Goal: Task Accomplishment & Management: Manage account settings

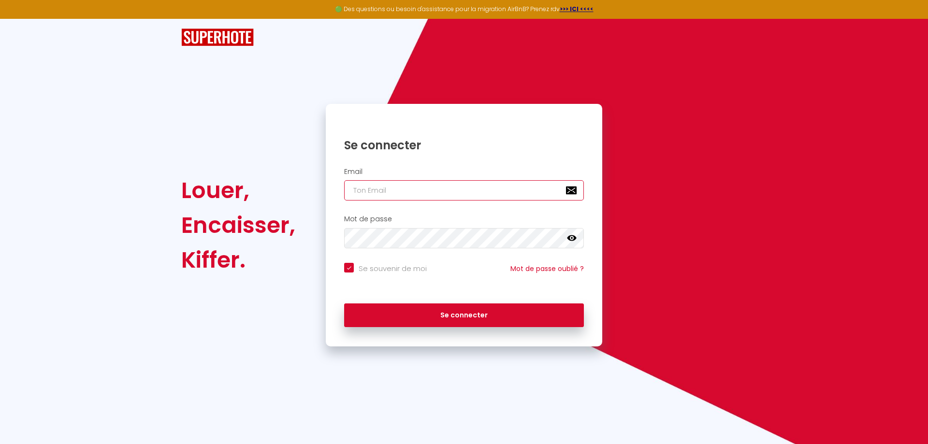
click at [398, 186] on input "email" at bounding box center [464, 190] width 240 height 20
type input "t"
checkbox input "true"
type input "te"
checkbox input "true"
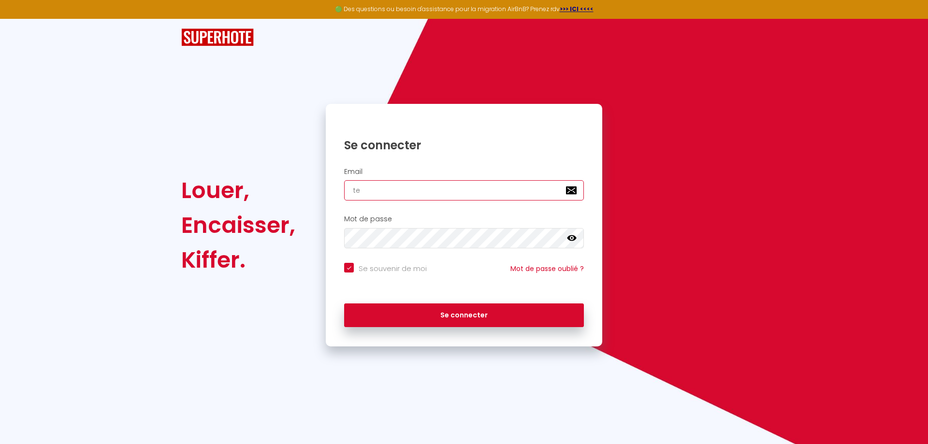
type input "tei"
checkbox input "true"
type input "teix"
checkbox input "true"
type input "teixe"
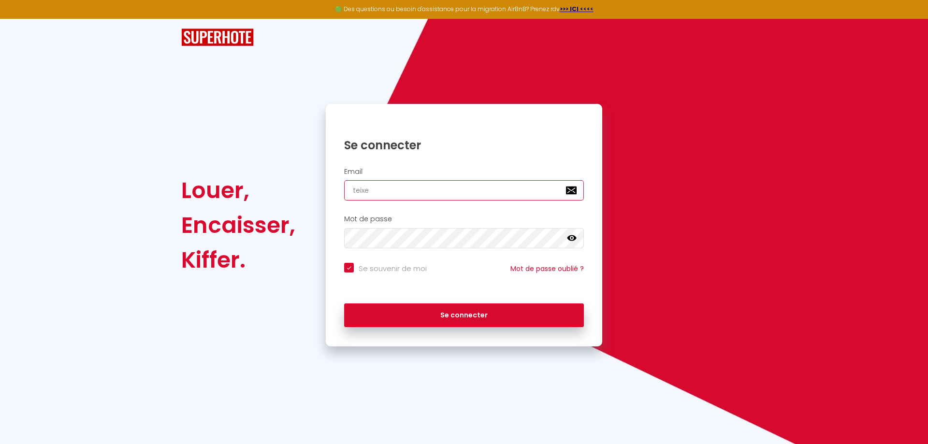
checkbox input "true"
type input "teixei"
checkbox input "true"
type input "teixeir"
checkbox input "true"
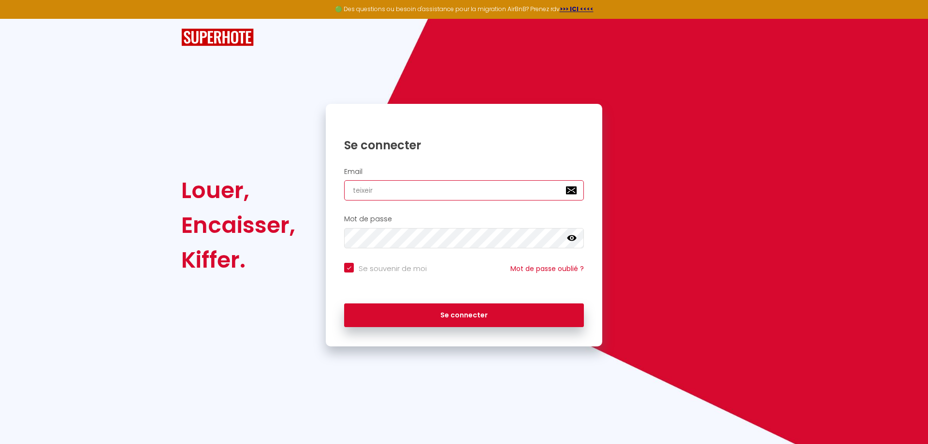
type input "[PERSON_NAME]"
checkbox input "true"
type input "[PERSON_NAME][DOMAIN_NAME]"
checkbox input "true"
type input "[PERSON_NAME].alexa"
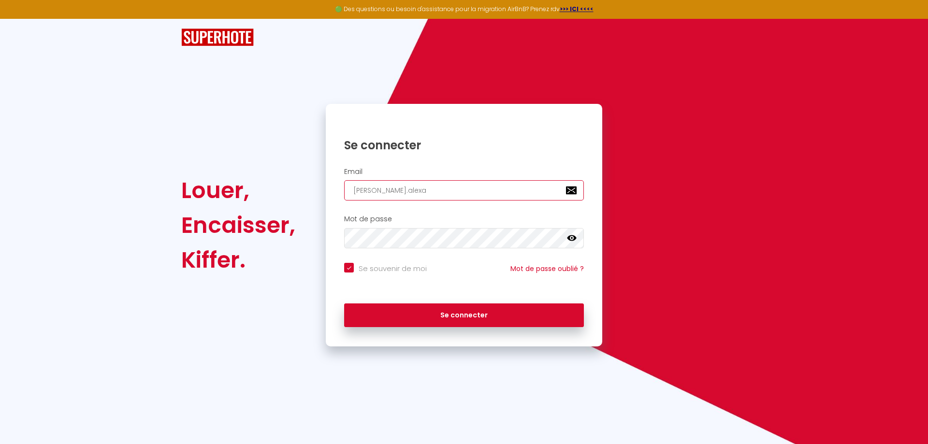
checkbox input "true"
type input "[PERSON_NAME].alexan"
checkbox input "true"
type input "[PERSON_NAME].alexand"
checkbox input "true"
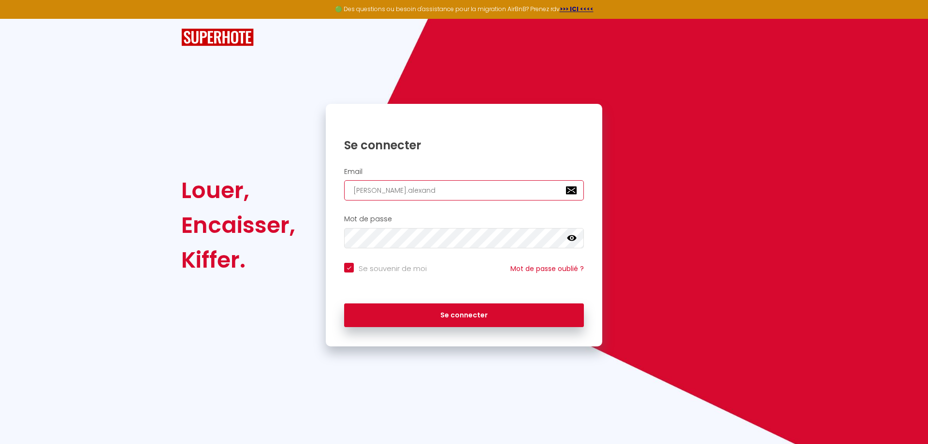
type input "[PERSON_NAME].[PERSON_NAME]"
checkbox input "true"
type input "[PERSON_NAME].[PERSON_NAME]"
checkbox input "true"
type input "[PERSON_NAME].[PERSON_NAME]."
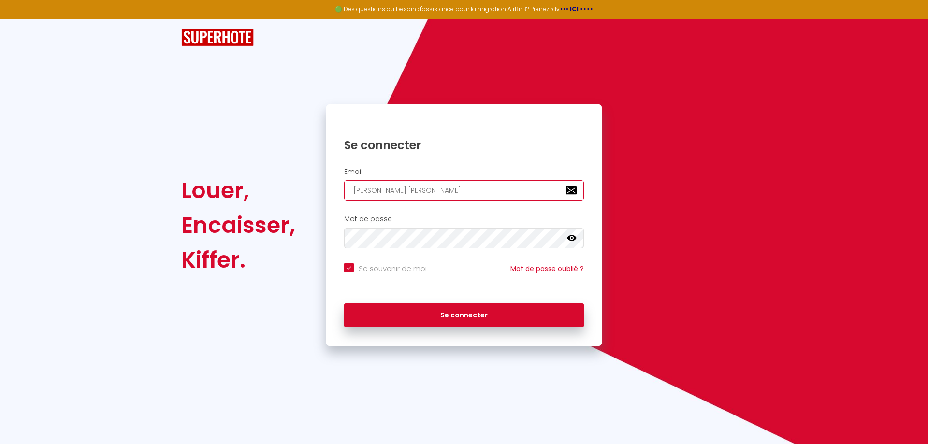
checkbox input "true"
type input "[PERSON_NAME].[PERSON_NAME].i"
checkbox input "true"
type input "[DOMAIN_NAME]"
checkbox input "true"
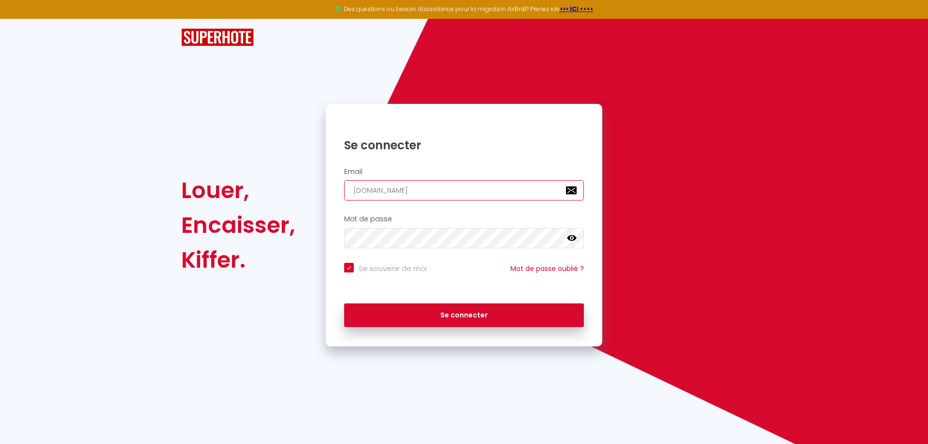
type input "[PERSON_NAME].[PERSON_NAME].imm"
checkbox input "true"
type input "[PERSON_NAME][DOMAIN_NAME][PERSON_NAME]"
checkbox input "true"
type input "[PERSON_NAME][DOMAIN_NAME][PERSON_NAME]@"
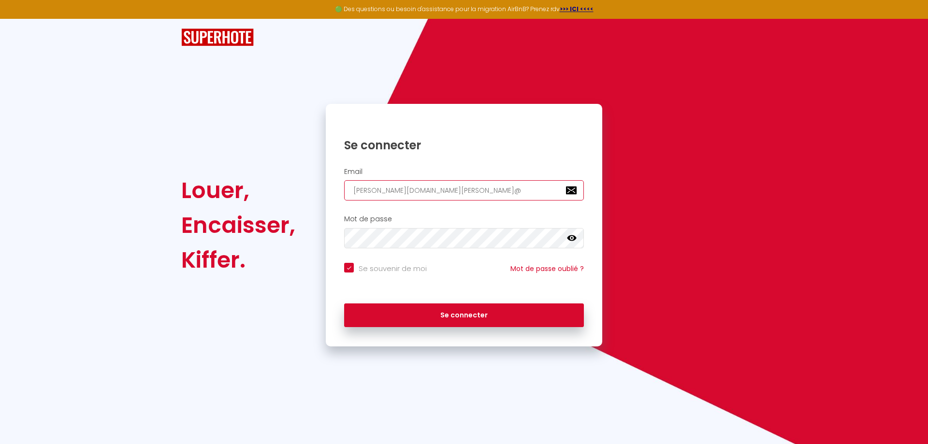
checkbox input "true"
type input "[DOMAIN_NAME][PERSON_NAME]"
checkbox input "true"
type input "[DOMAIN_NAME][PERSON_NAME]"
checkbox input "true"
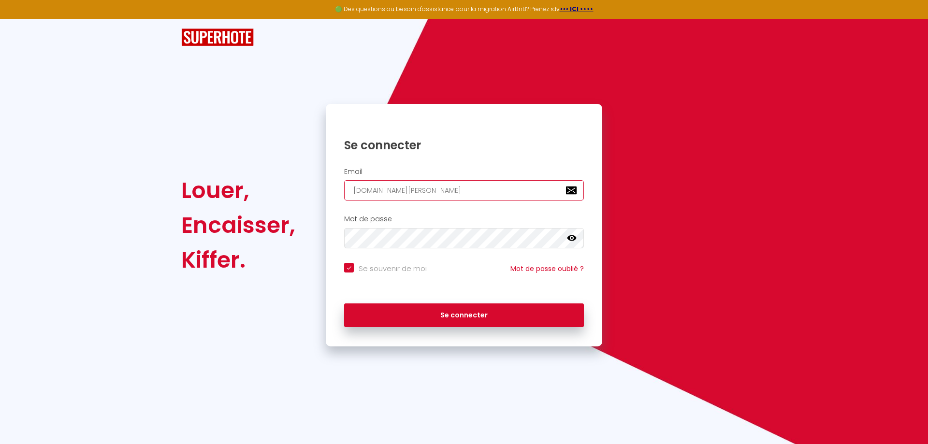
type input "[PERSON_NAME][DOMAIN_NAME]@gma"
checkbox input "true"
type input "[DOMAIN_NAME][PERSON_NAME]"
checkbox input "true"
type input "[PERSON_NAME][DOMAIN_NAME][EMAIL_ADDRESS]"
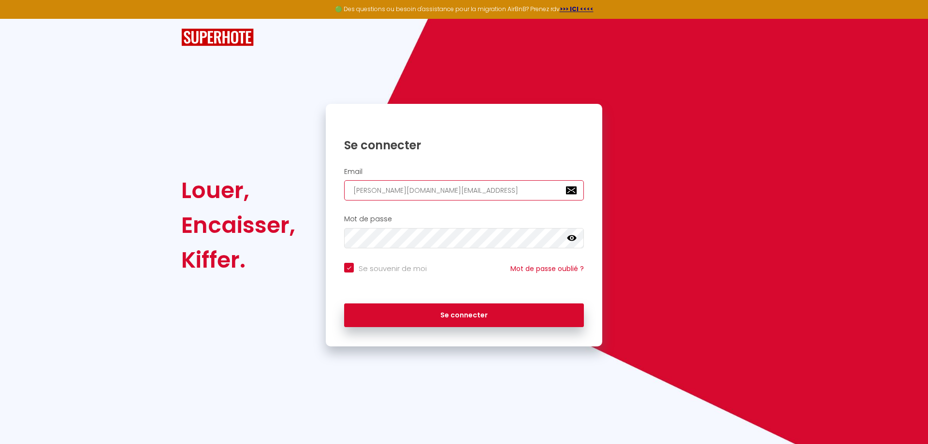
checkbox input "true"
type input "[PERSON_NAME][DOMAIN_NAME][EMAIL_ADDRESS]."
checkbox input "true"
type input "[PERSON_NAME][DOMAIN_NAME]@gmail.c"
checkbox input "true"
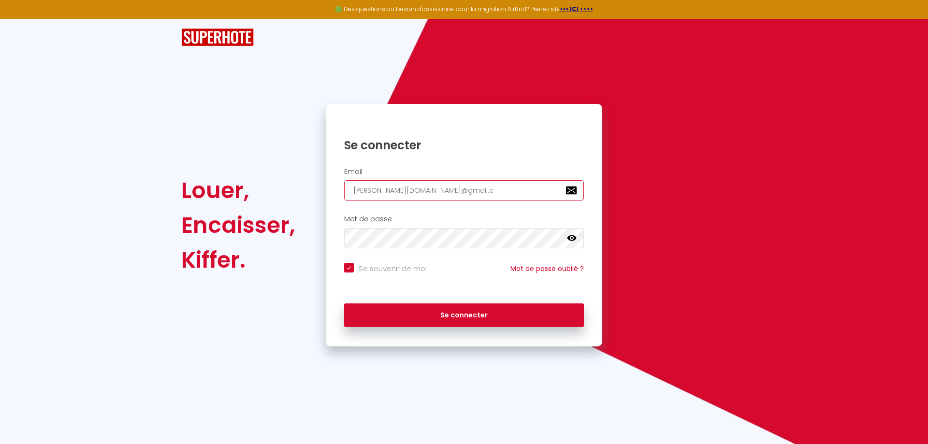
type input "[PERSON_NAME][DOMAIN_NAME][EMAIL_ADDRESS][DOMAIN_NAME]"
checkbox input "true"
type input "[PERSON_NAME][DOMAIN_NAME][EMAIL_ADDRESS][DOMAIN_NAME]"
checkbox input "true"
type input "[PERSON_NAME][DOMAIN_NAME][EMAIL_ADDRESS][DOMAIN_NAME]"
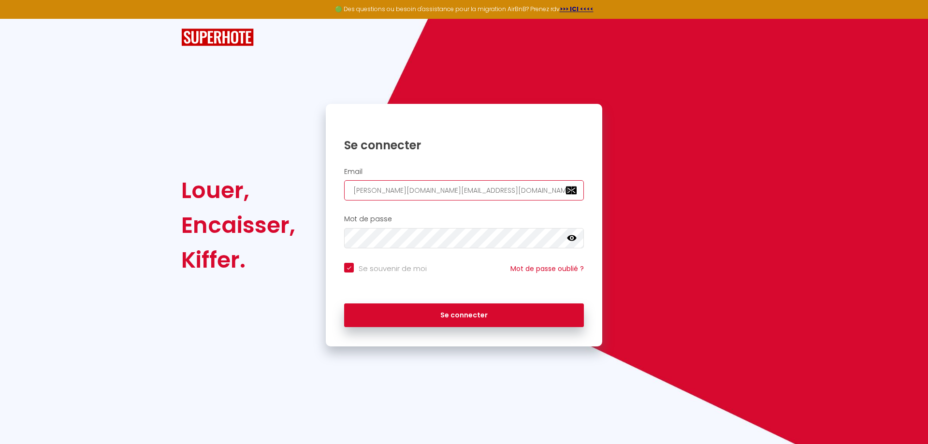
checkbox input "true"
click at [471, 195] on input "[PERSON_NAME][DOMAIN_NAME][EMAIL_ADDRESS][DOMAIN_NAME]" at bounding box center [464, 190] width 240 height 20
type input "[PERSON_NAME][DOMAIN_NAME][EMAIL_ADDRESS][DOMAIN_NAME]"
checkbox input "true"
type input "[PERSON_NAME][DOMAIN_NAME][EMAIL_ADDRESS][DOMAIN_NAME]"
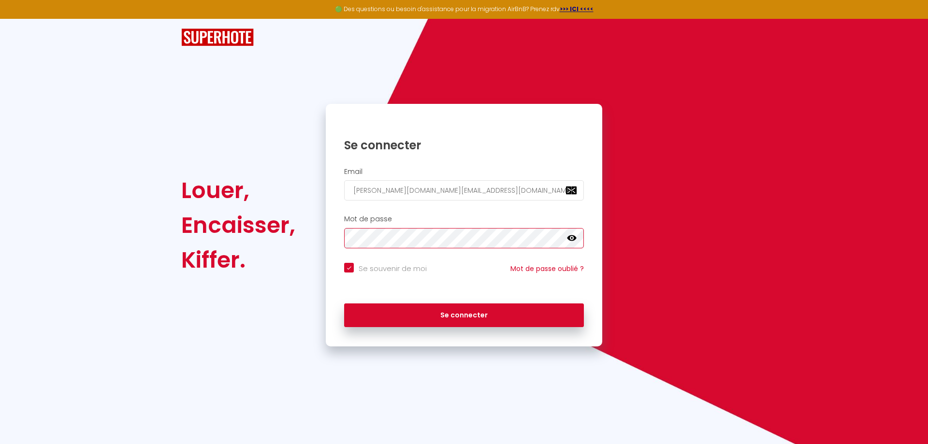
click at [344, 304] on button "Se connecter" at bounding box center [464, 316] width 240 height 24
checkbox input "true"
